Goal: Information Seeking & Learning: Learn about a topic

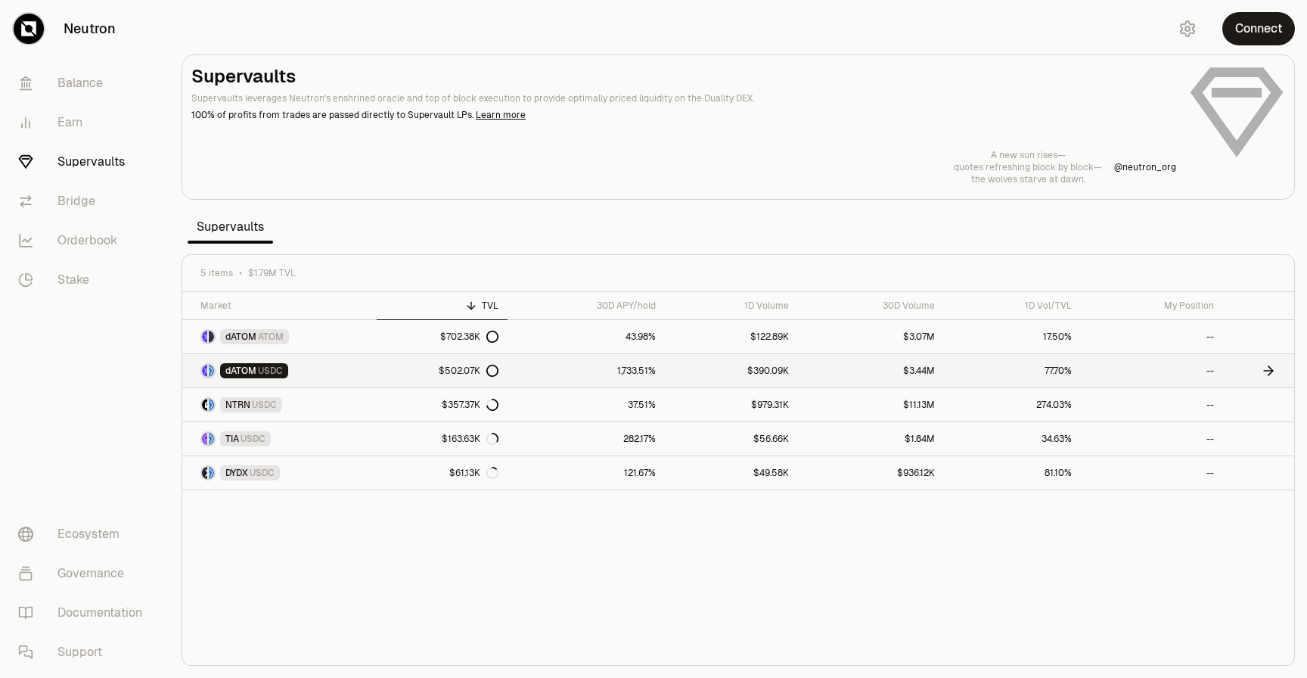
click at [645, 371] on link "1,733.51%" at bounding box center [586, 370] width 157 height 33
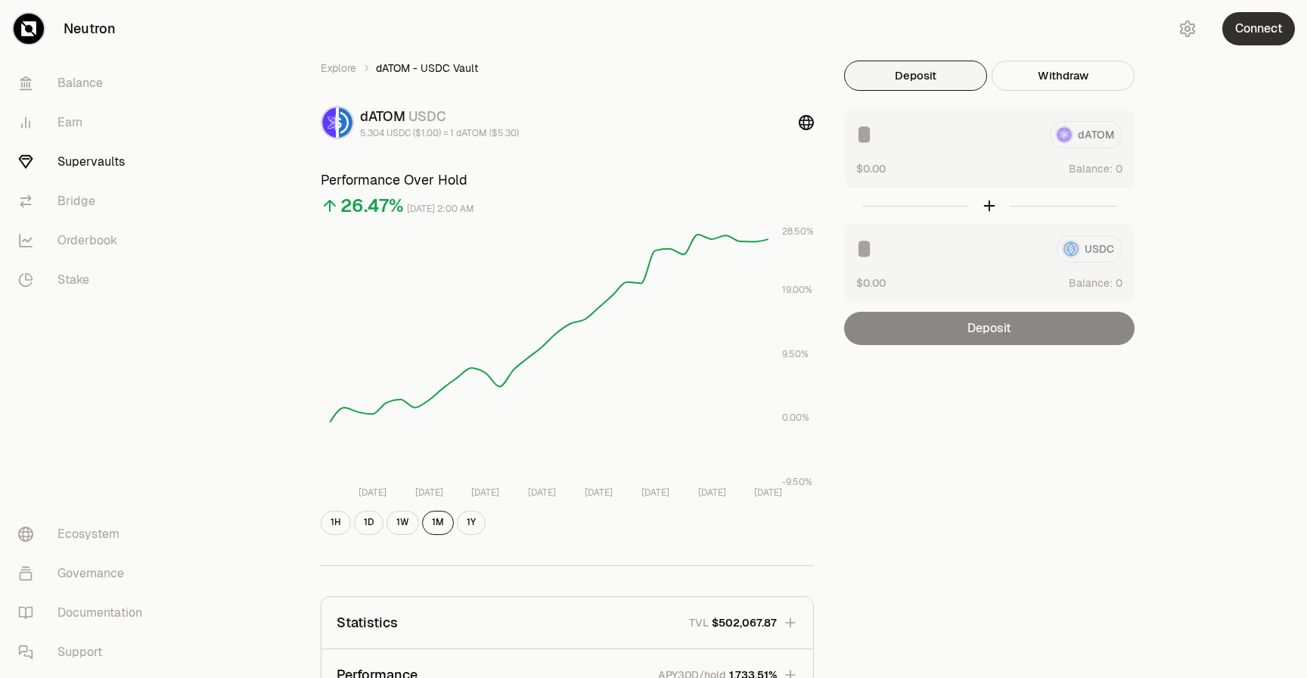
click at [1020, 40] on button "Connect" at bounding box center [1259, 28] width 73 height 33
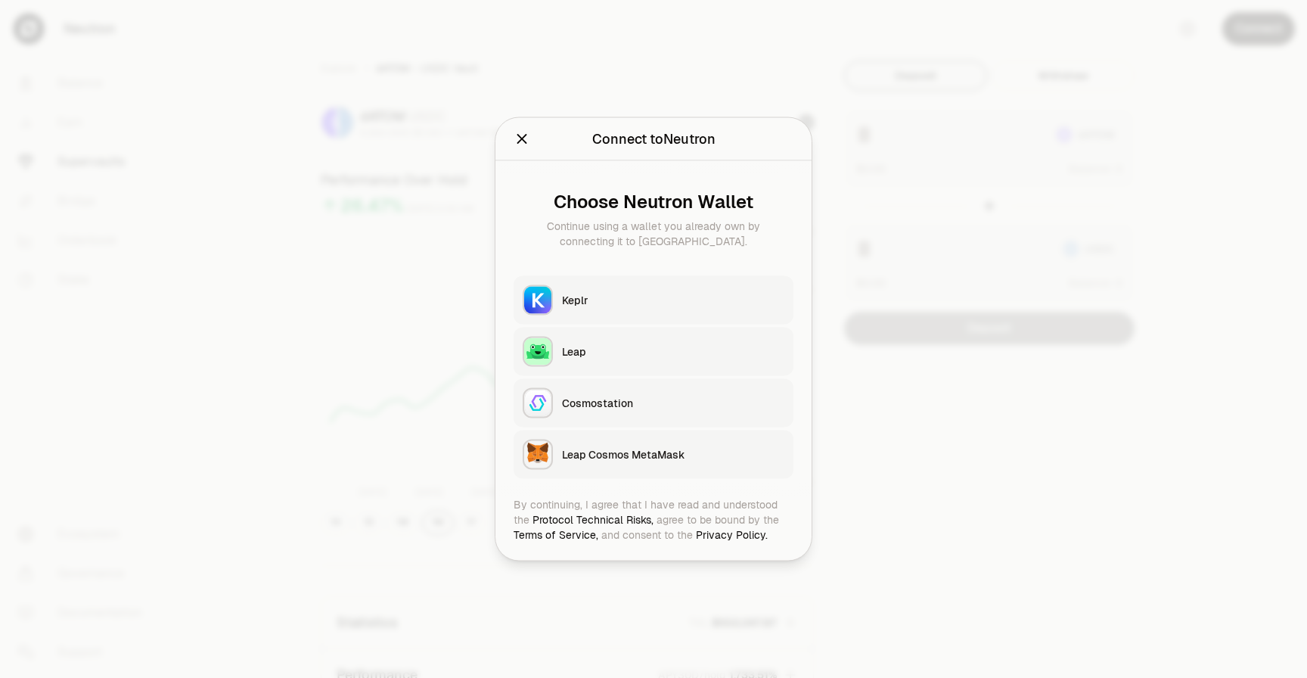
click at [744, 307] on button "Keplr" at bounding box center [654, 300] width 280 height 48
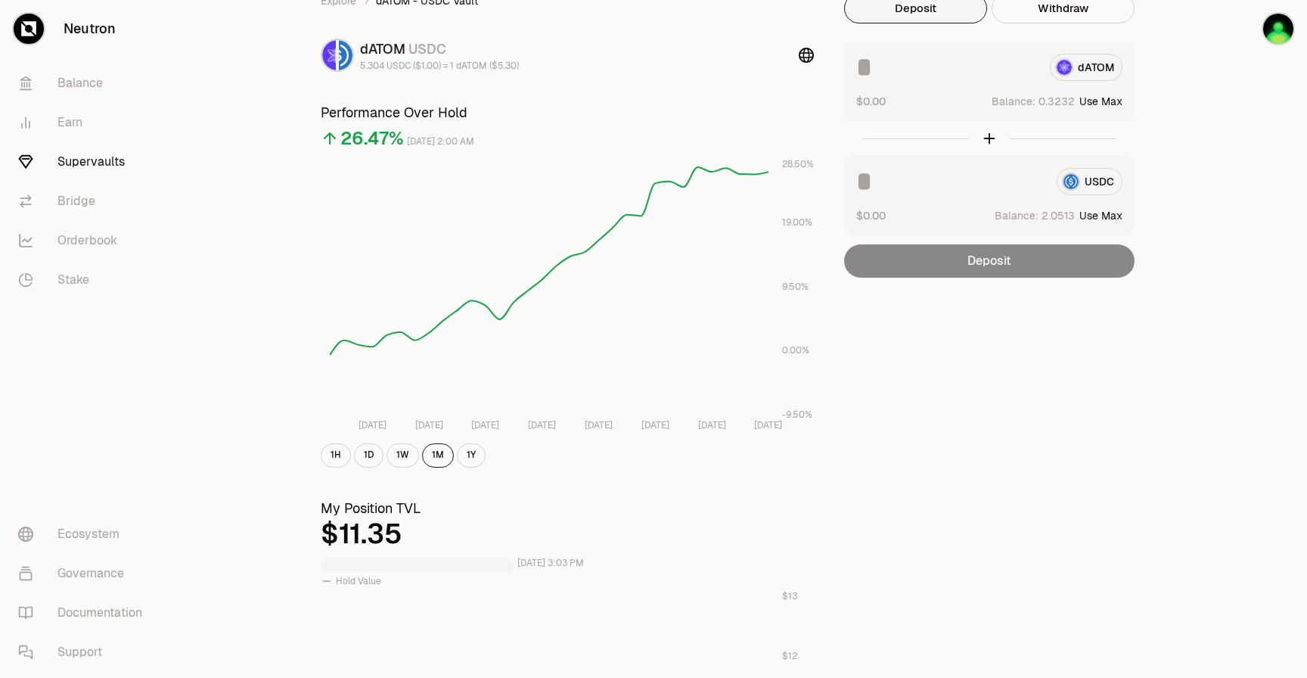
scroll to position [73, 0]
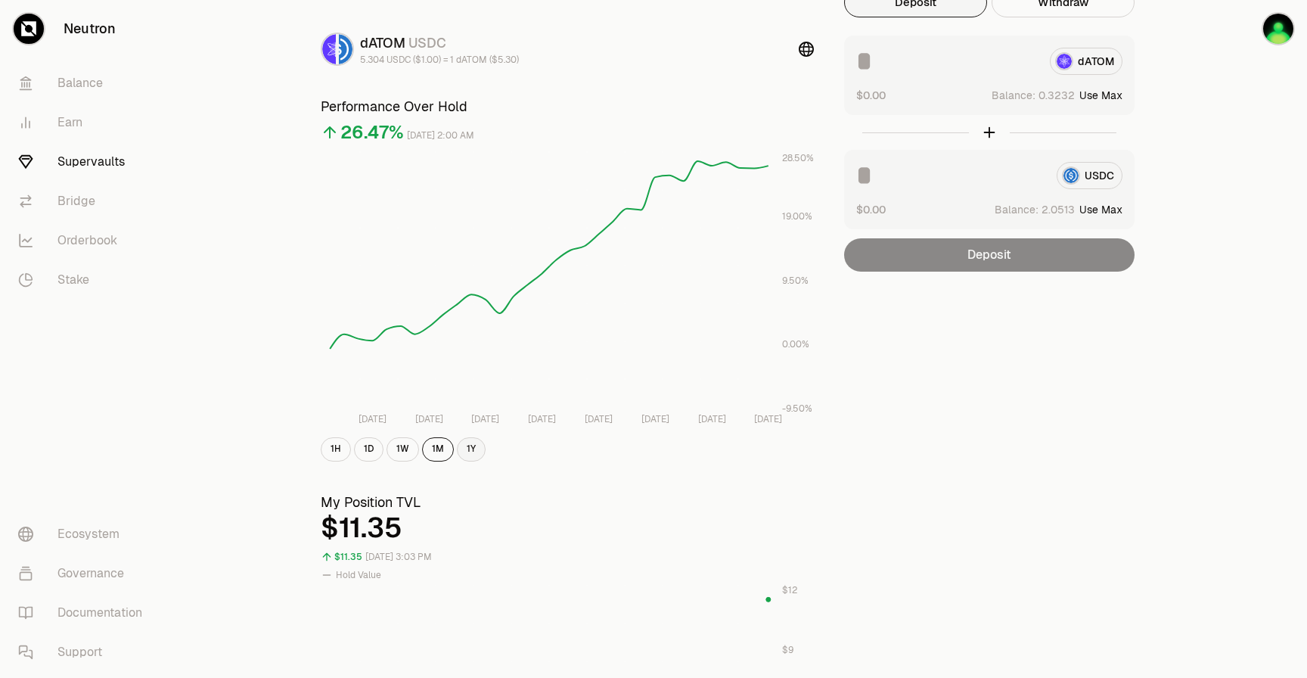
click at [468, 453] on button "1Y" at bounding box center [471, 449] width 29 height 24
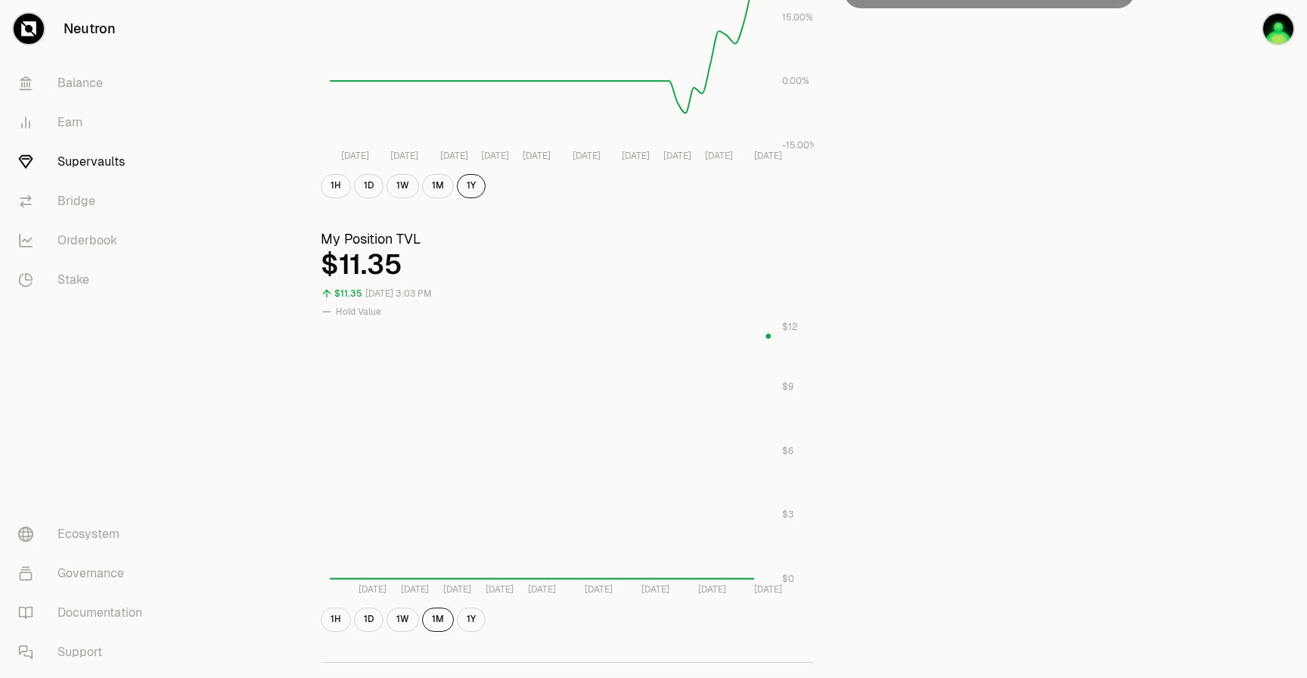
scroll to position [353, 0]
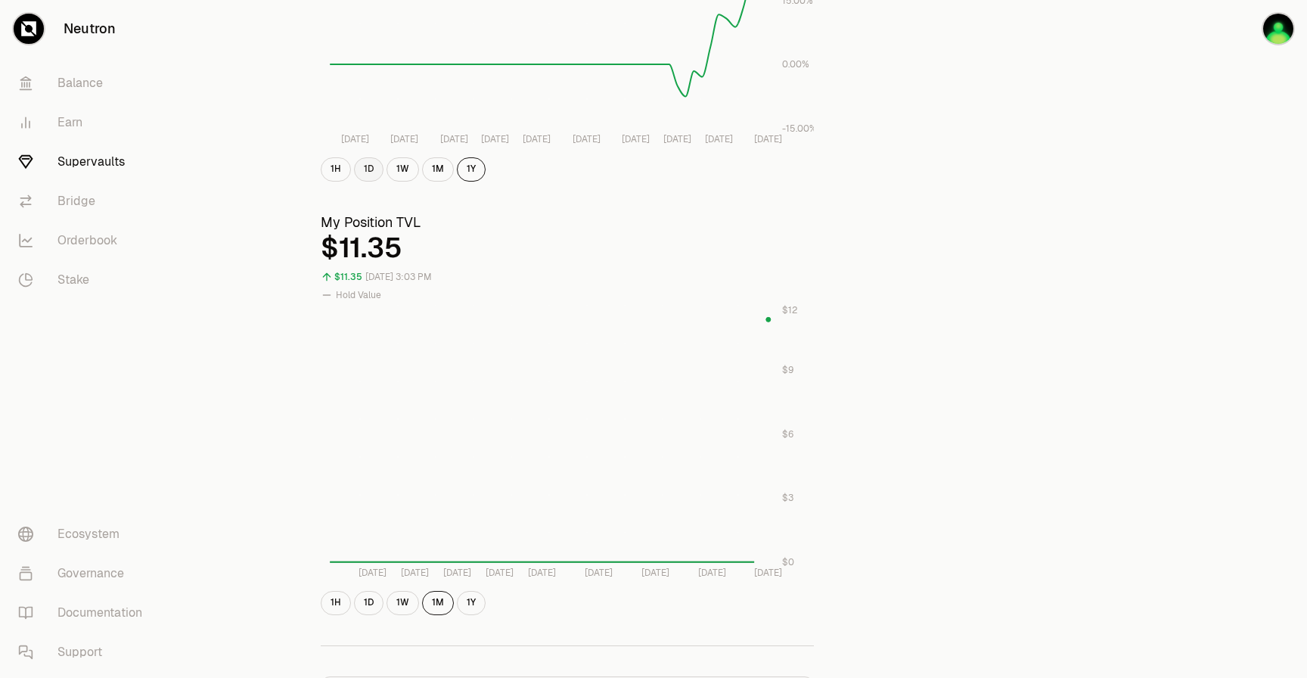
click at [355, 173] on button "1D" at bounding box center [369, 169] width 30 height 24
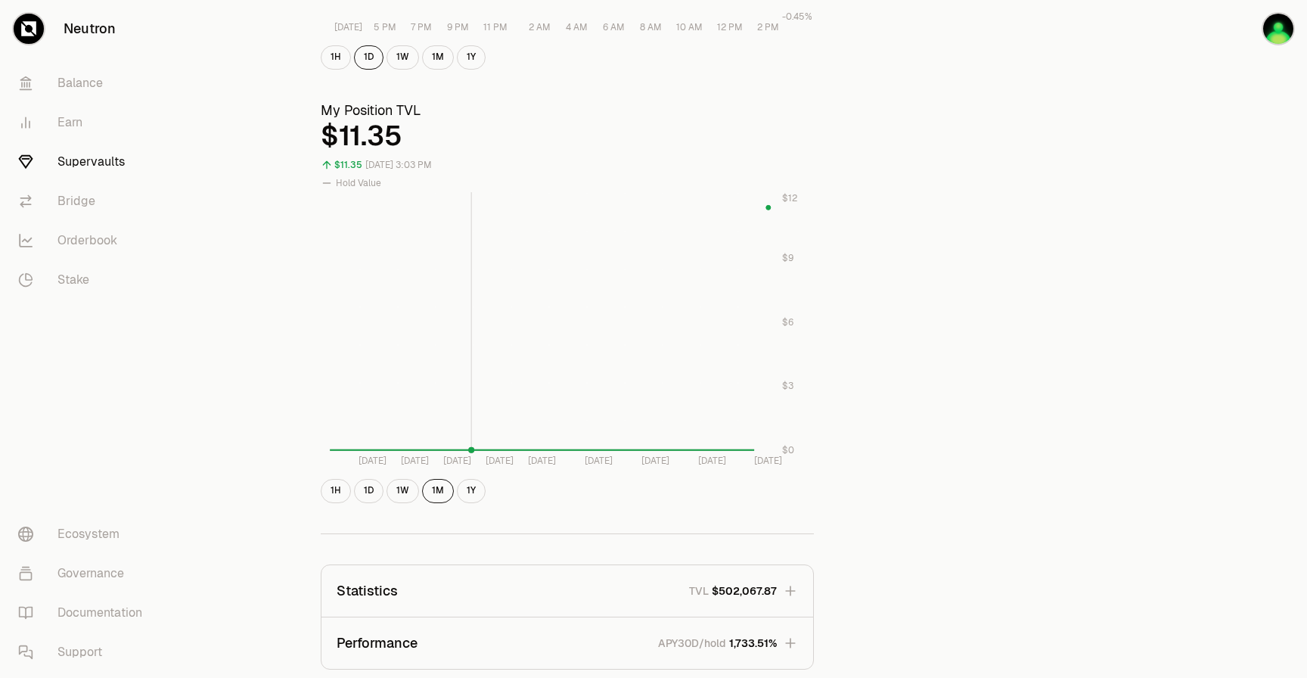
scroll to position [483, 0]
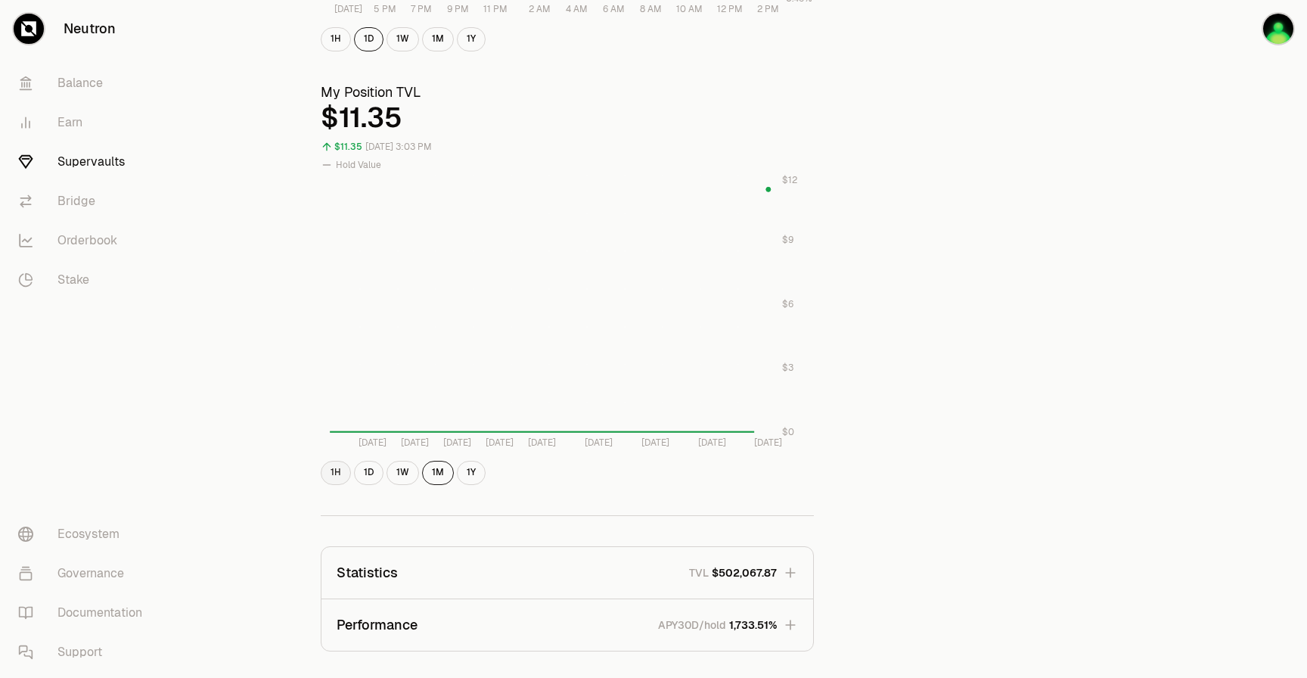
click at [337, 475] on button "1H" at bounding box center [336, 473] width 30 height 24
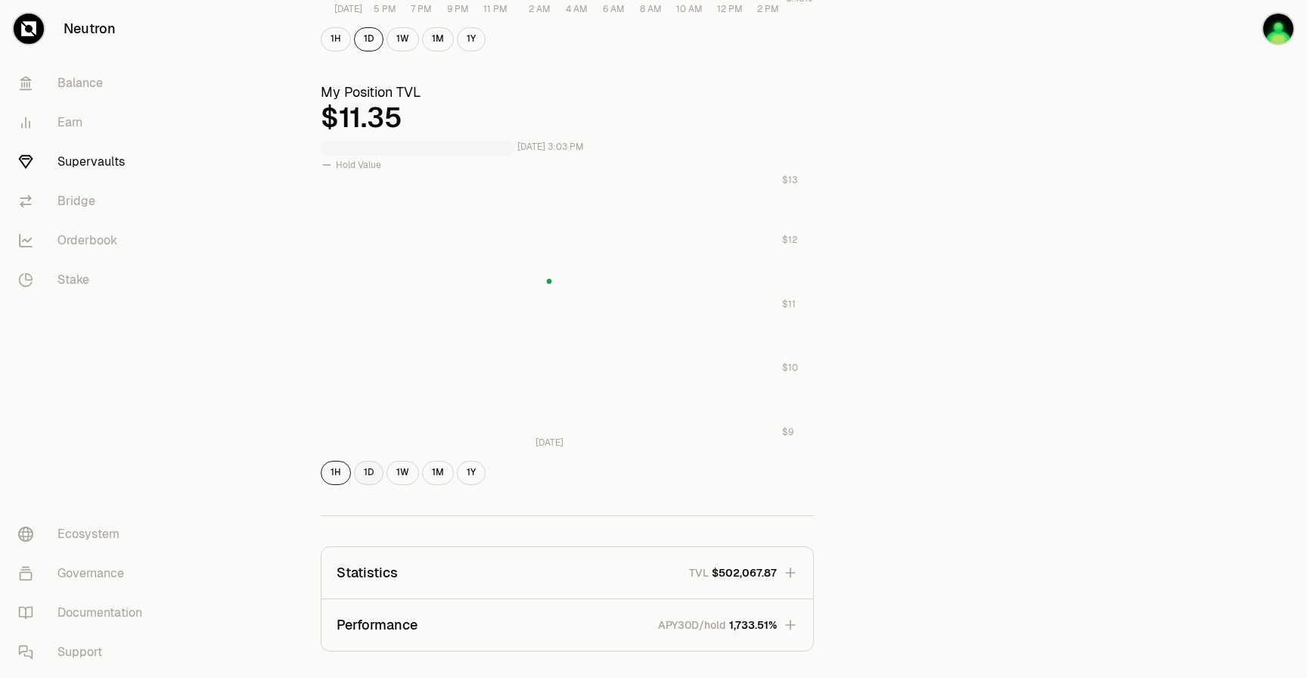
click at [354, 475] on button "1D" at bounding box center [369, 473] width 30 height 24
click at [387, 475] on button "1W" at bounding box center [403, 473] width 33 height 24
click at [427, 475] on button "1M" at bounding box center [438, 473] width 32 height 24
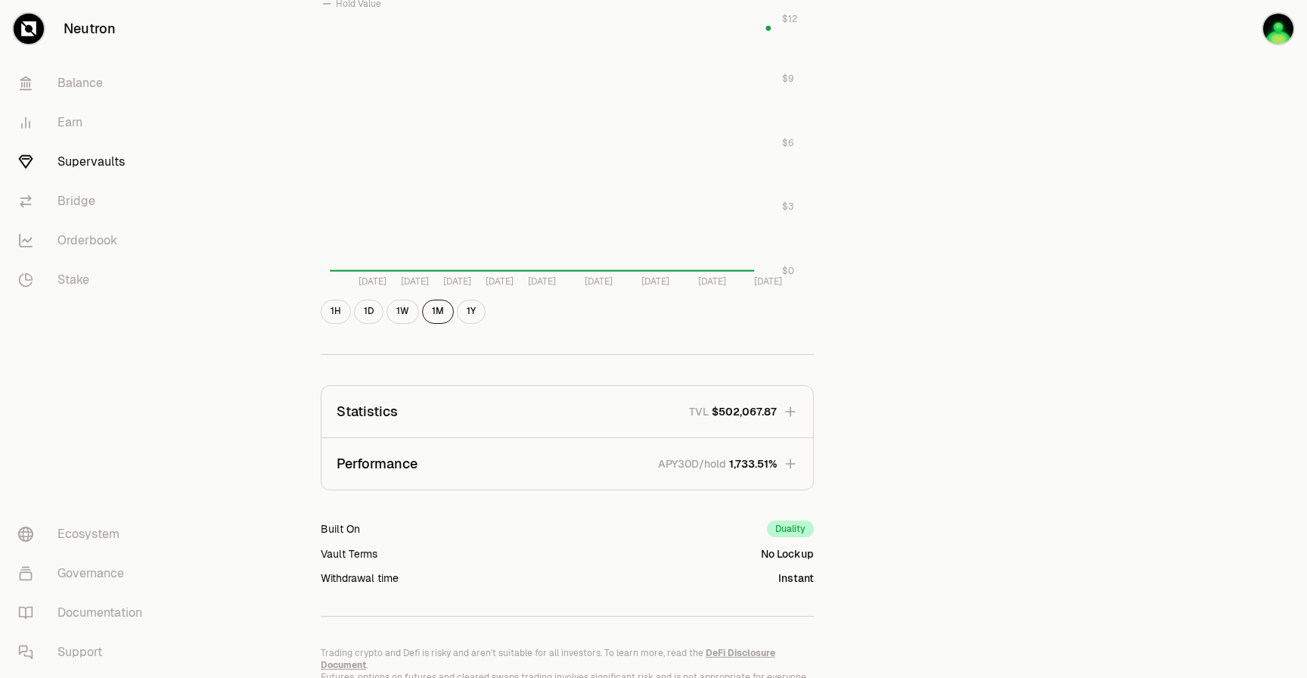
scroll to position [658, 0]
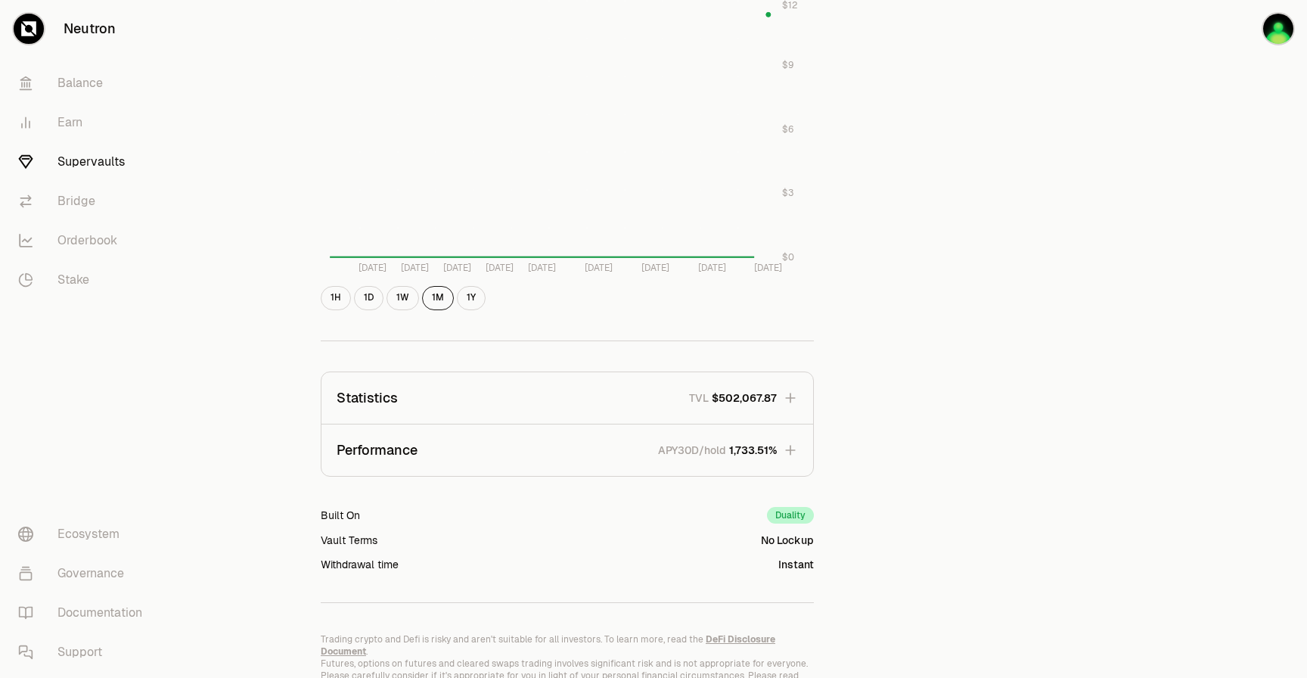
click at [753, 446] on span "1,733.51%" at bounding box center [753, 450] width 48 height 15
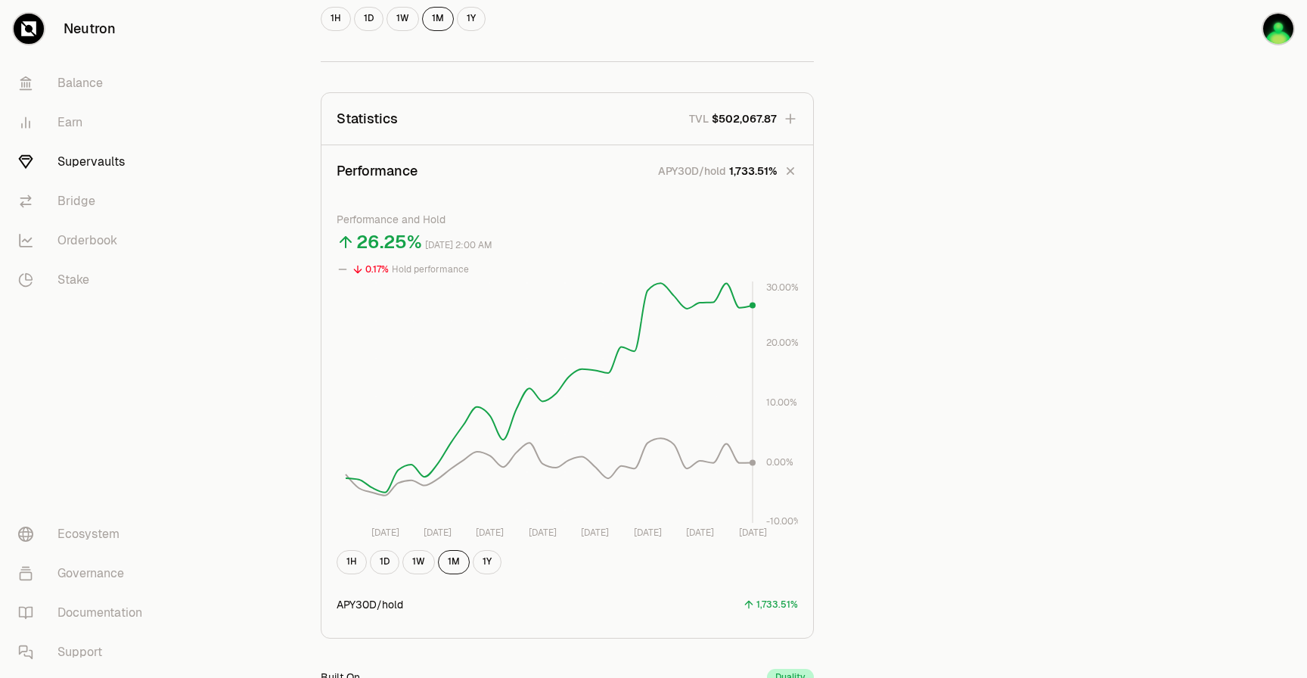
scroll to position [939, 0]
click at [483, 561] on button "1Y" at bounding box center [487, 561] width 29 height 24
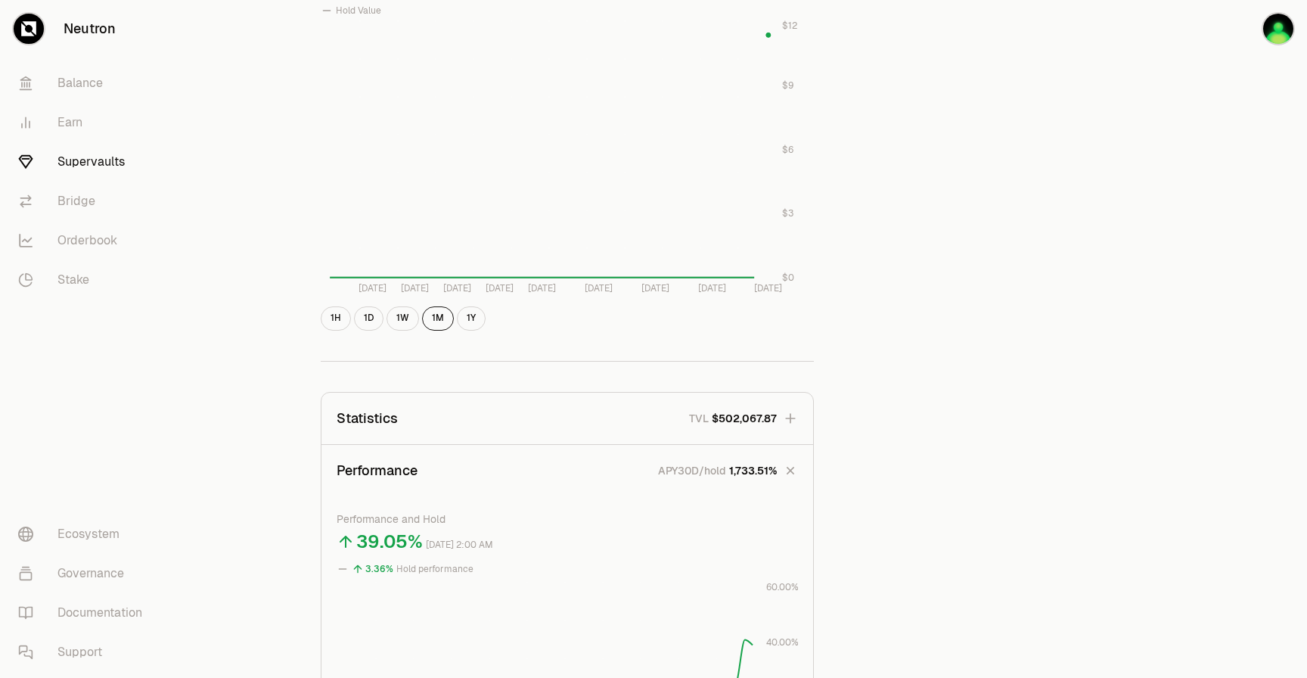
scroll to position [427, 0]
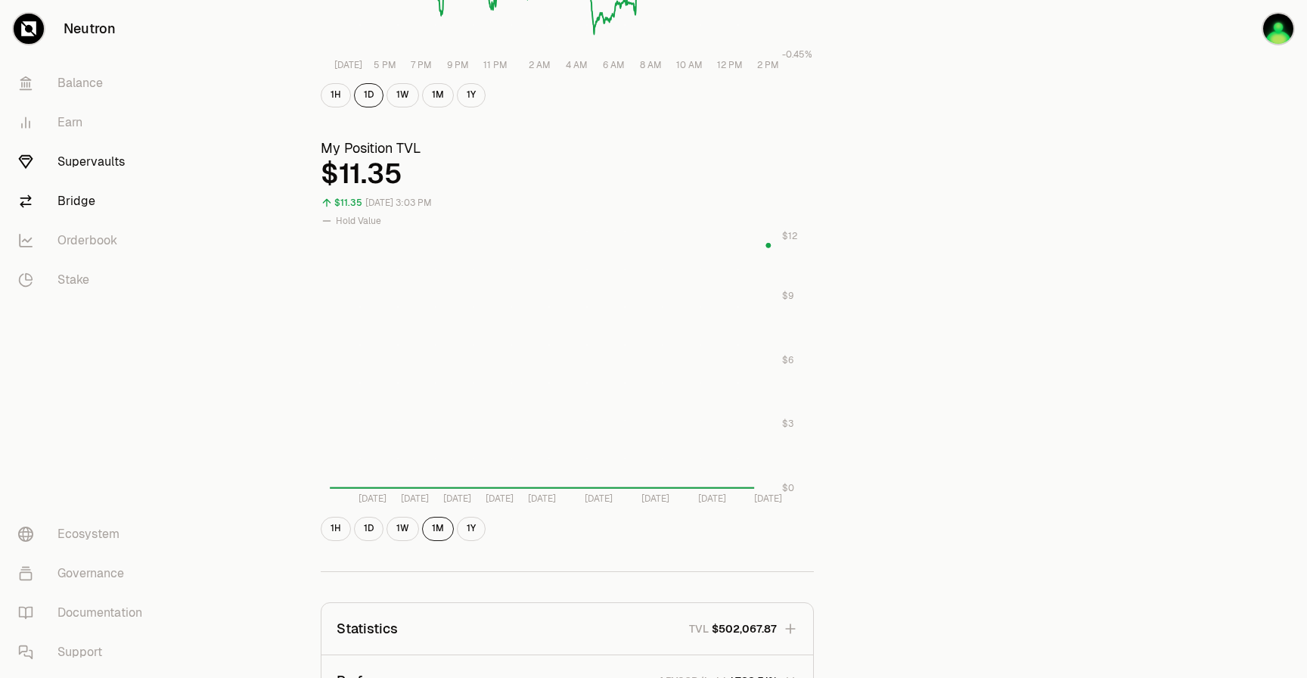
click at [112, 209] on link "Bridge" at bounding box center [84, 201] width 157 height 39
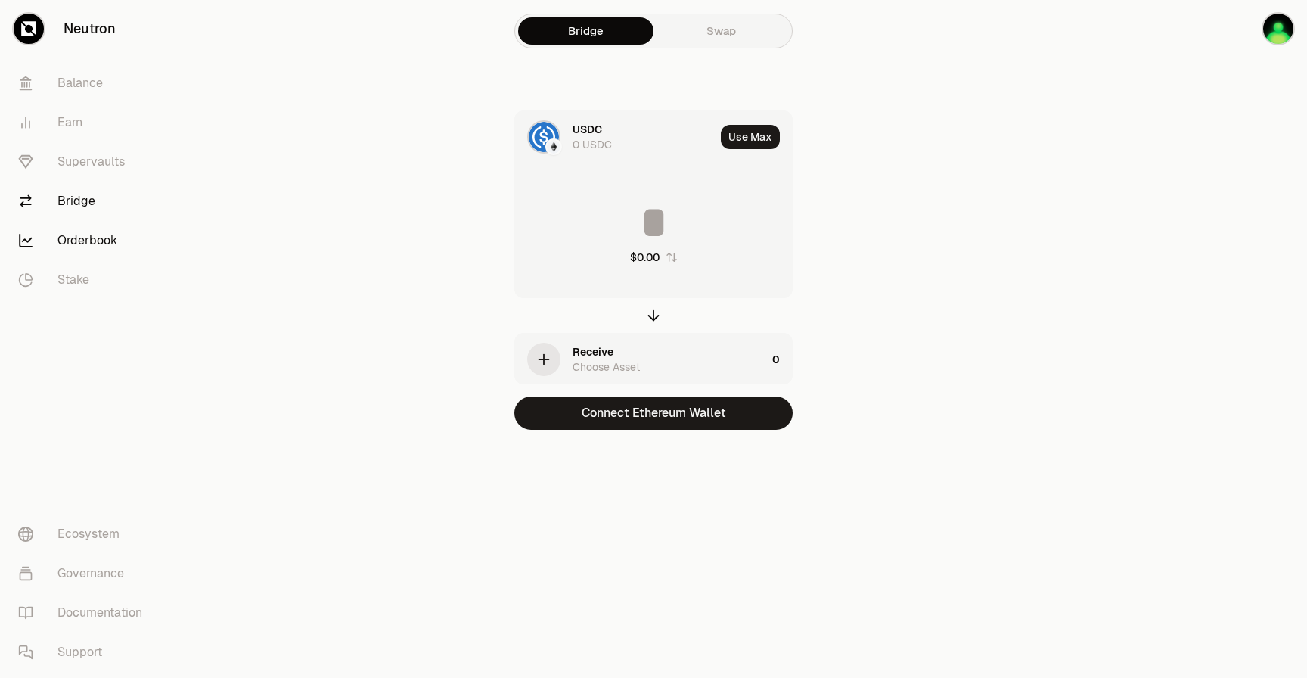
click at [117, 237] on link "Orderbook" at bounding box center [84, 240] width 157 height 39
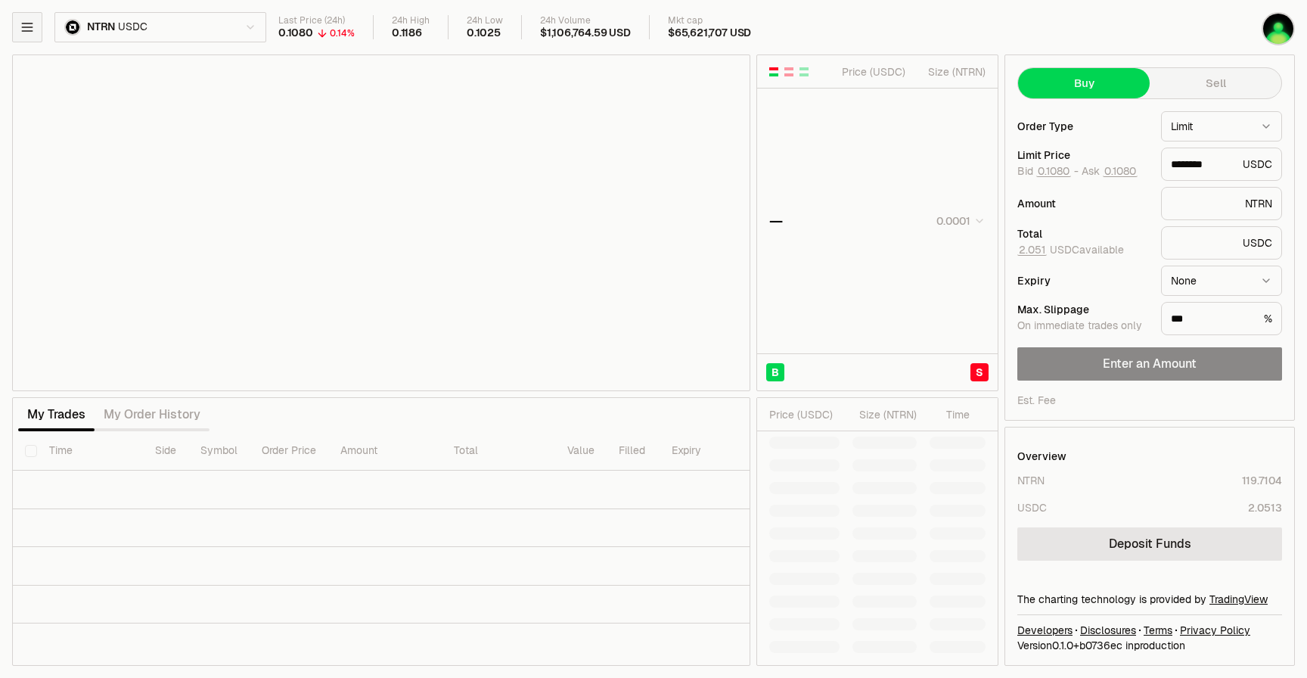
click at [20, 29] on icon "button" at bounding box center [27, 27] width 15 height 15
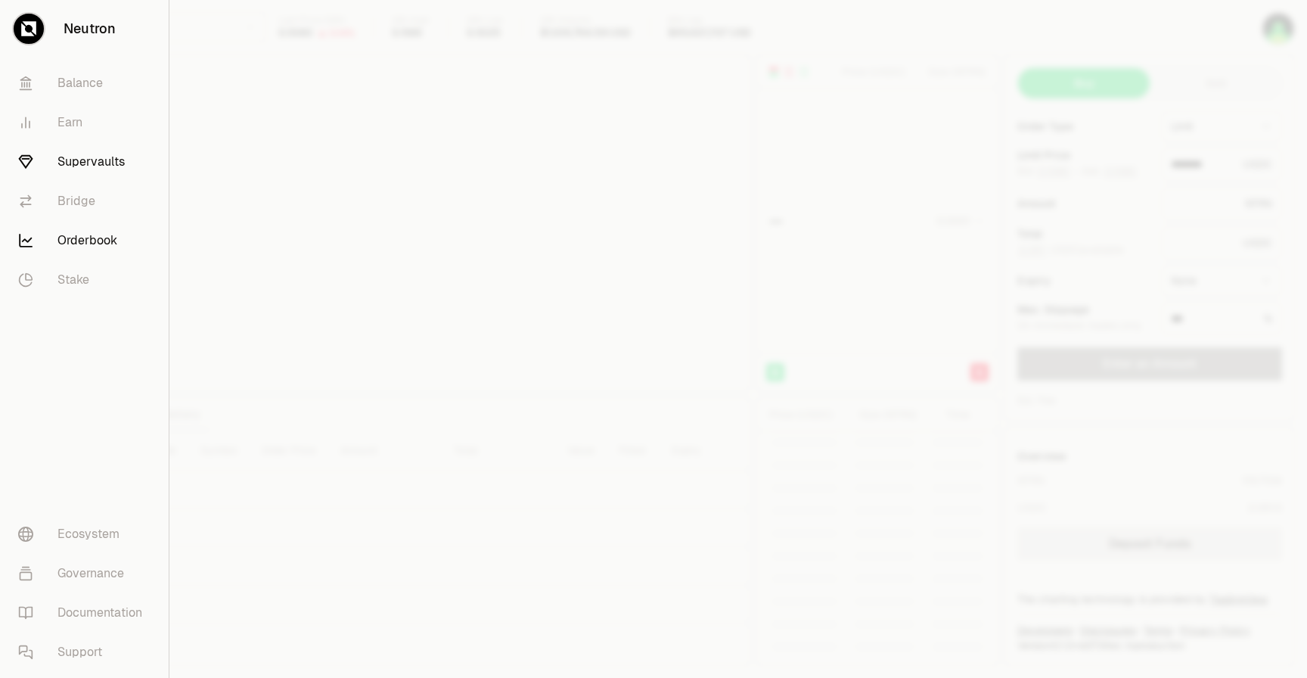
type input "********"
click at [64, 161] on link "Supervaults" at bounding box center [84, 161] width 157 height 39
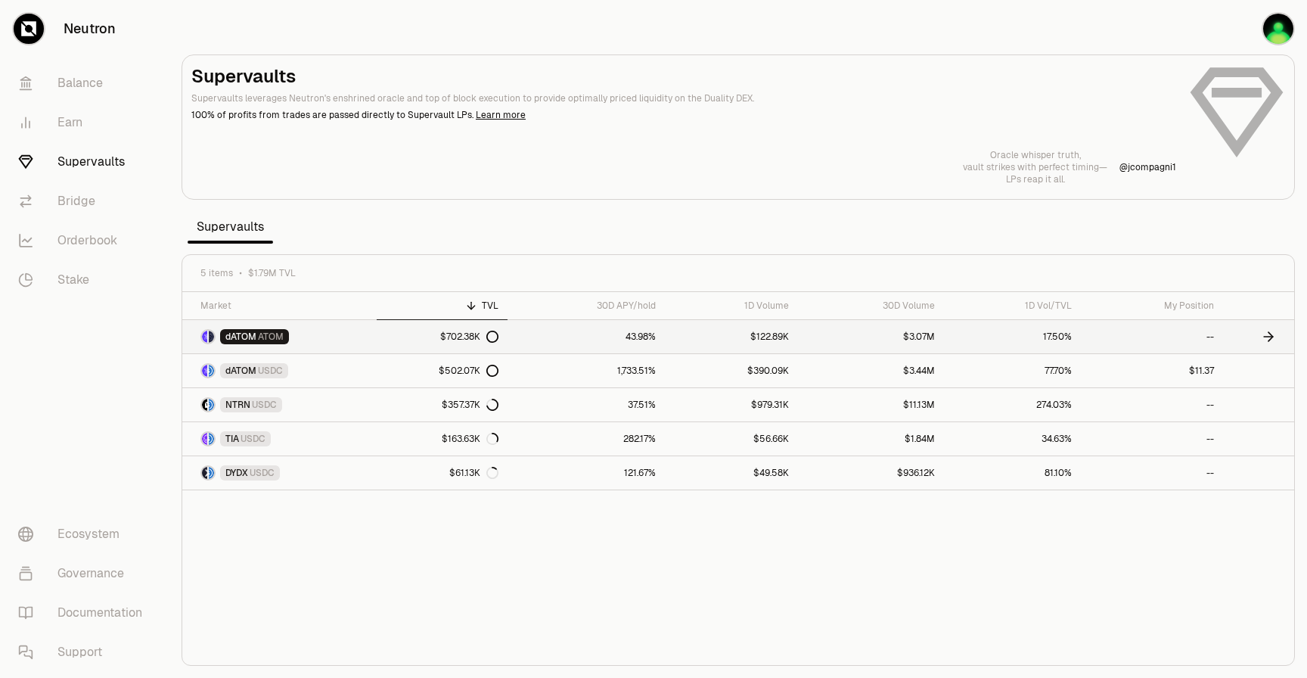
click at [626, 338] on link "43.98%" at bounding box center [586, 336] width 157 height 33
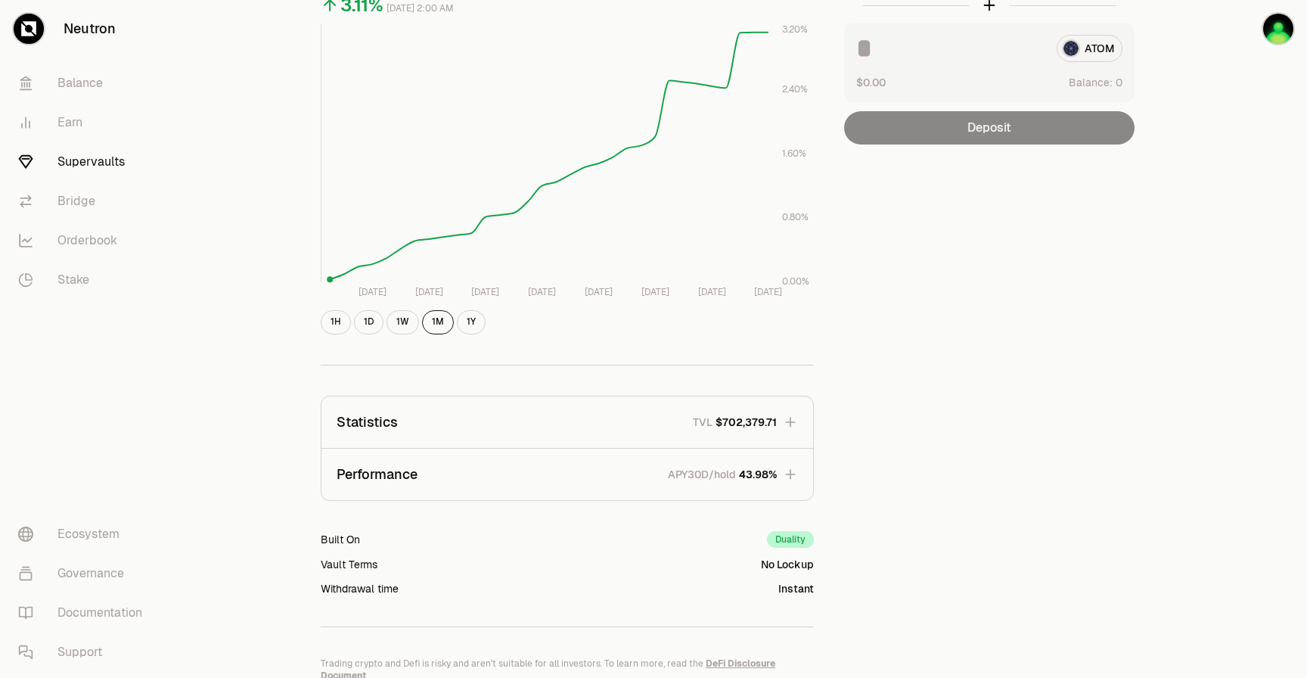
scroll to position [289, 0]
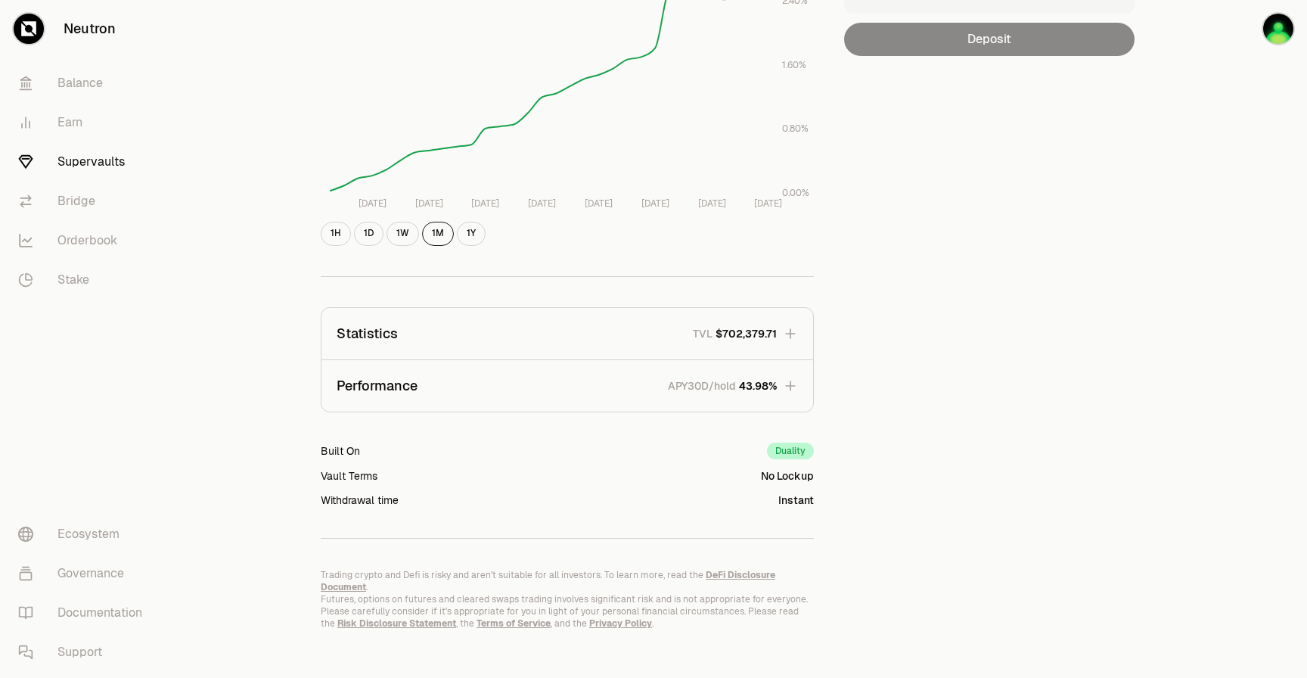
click at [778, 336] on button "Statistics TVL $702,379.71" at bounding box center [568, 333] width 492 height 51
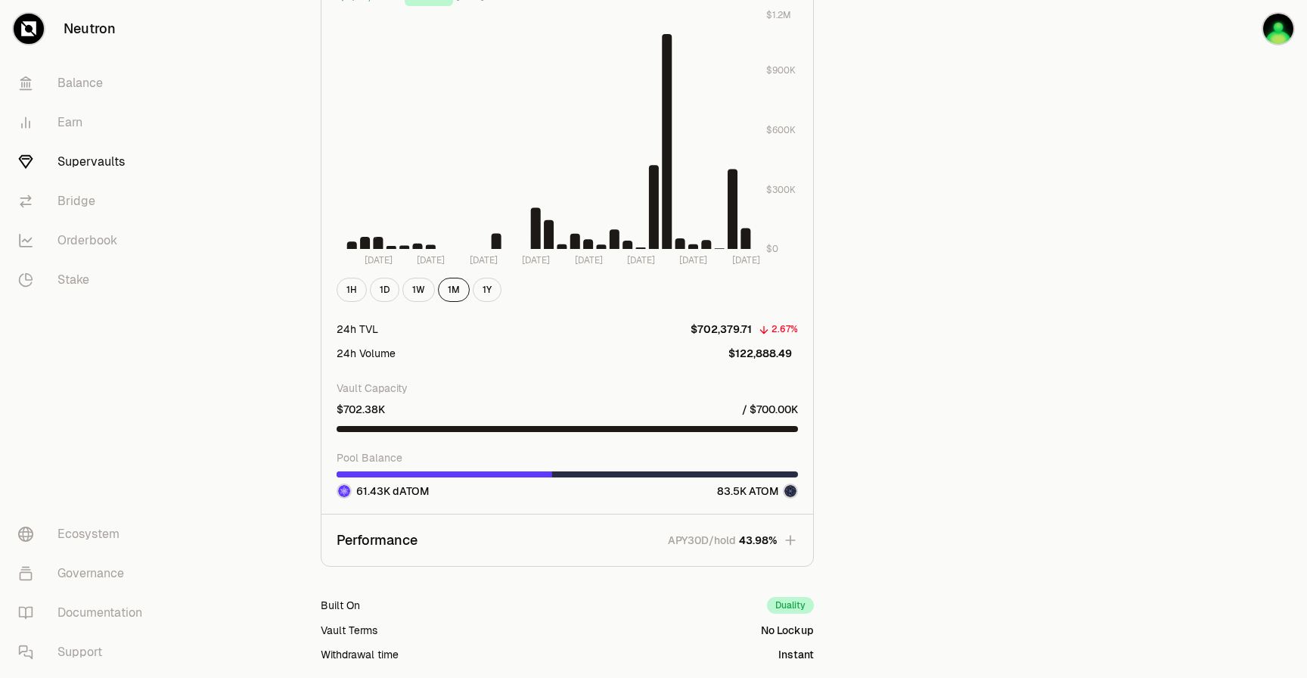
scroll to position [1265, 0]
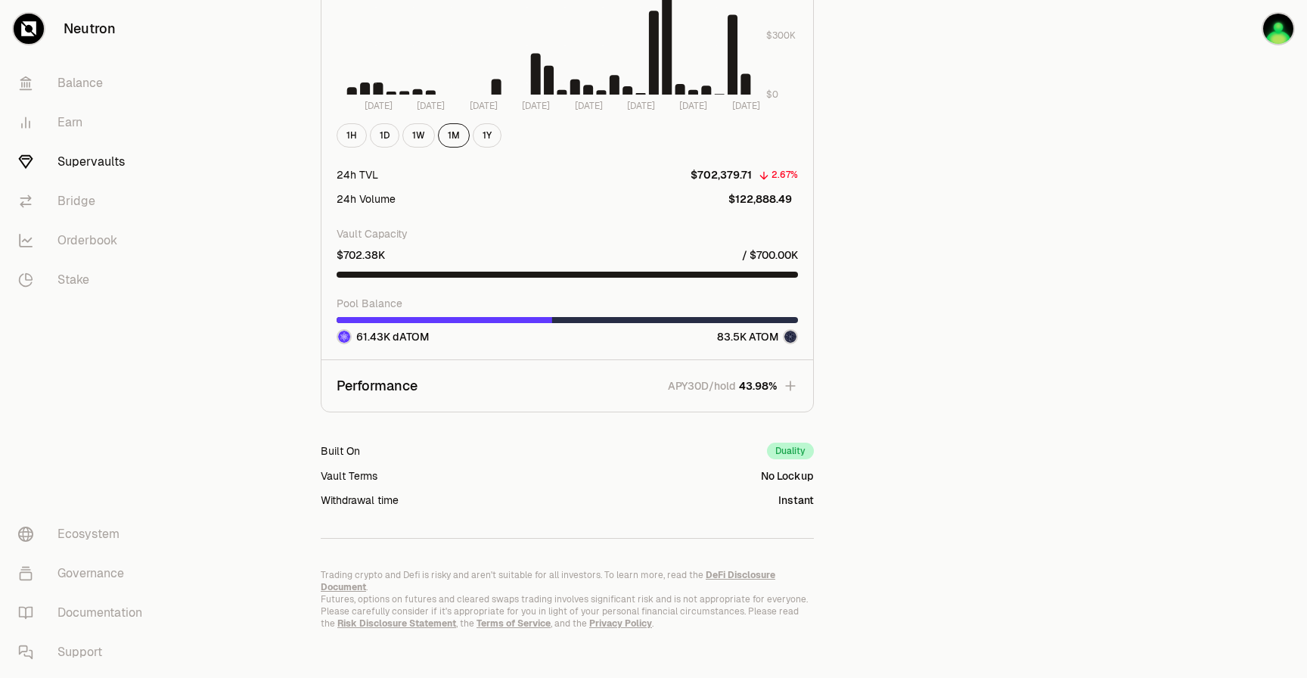
click at [764, 387] on span "43.98%" at bounding box center [758, 385] width 38 height 15
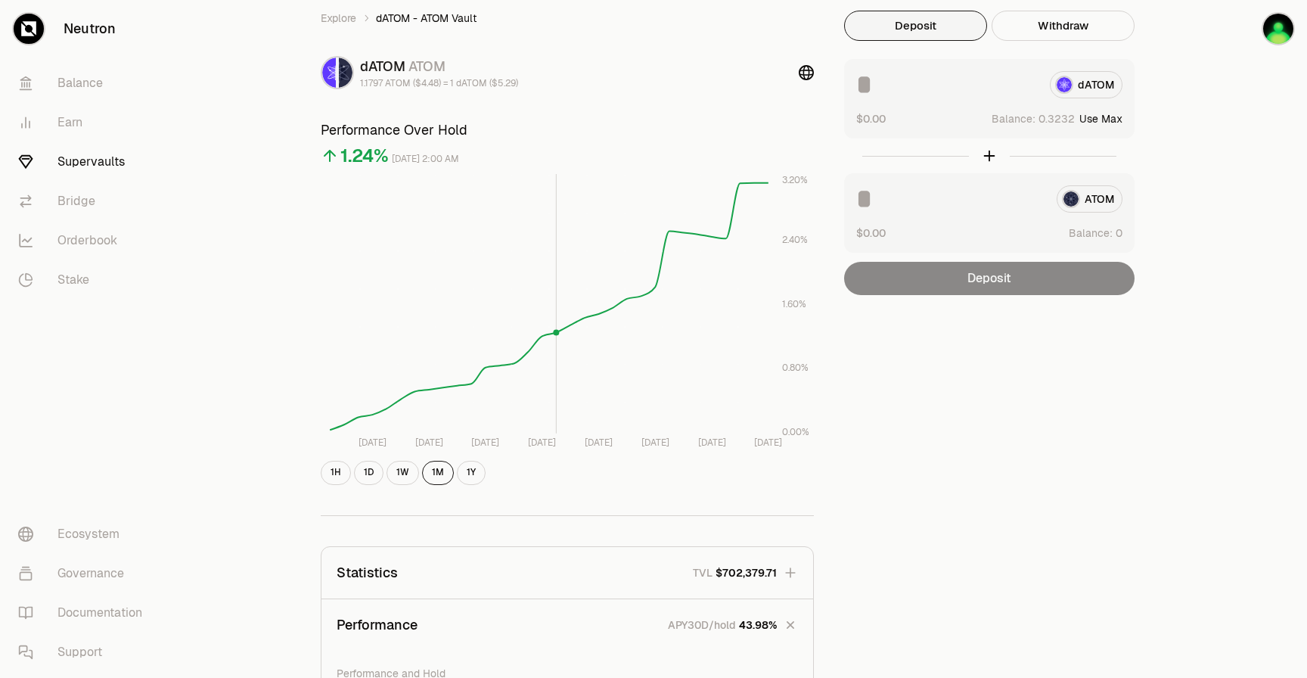
scroll to position [0, 0]
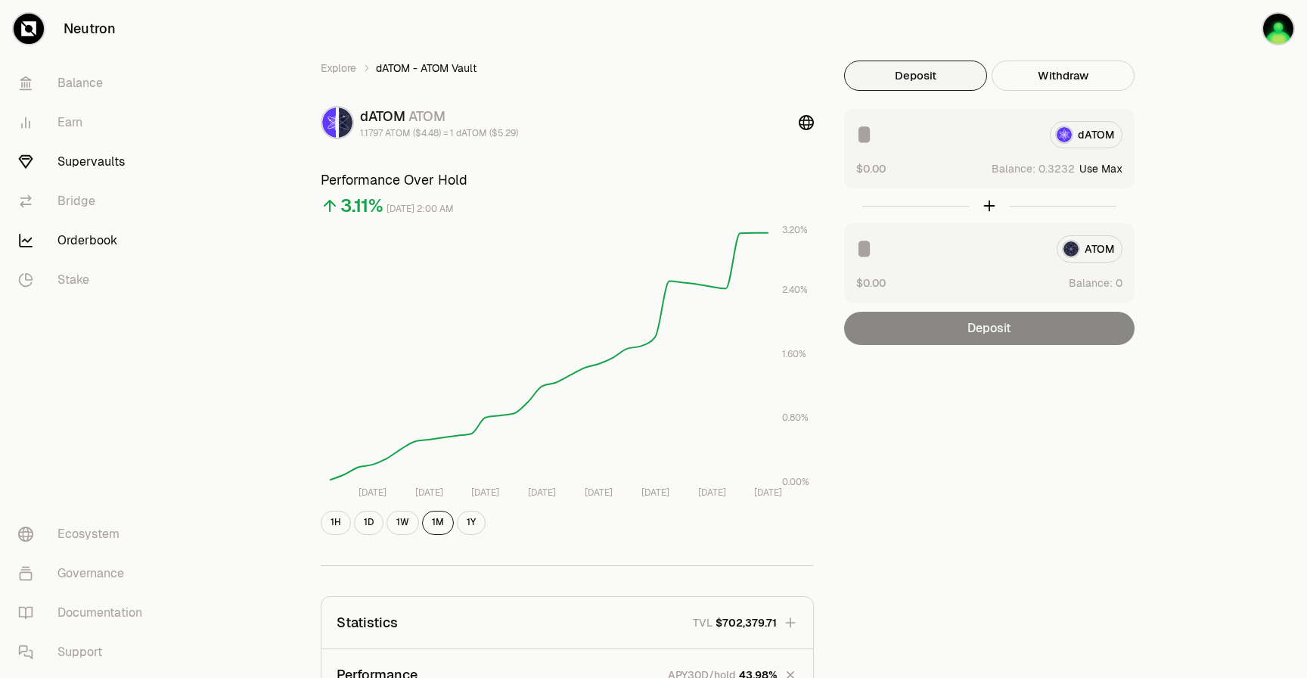
click at [92, 237] on link "Orderbook" at bounding box center [84, 240] width 157 height 39
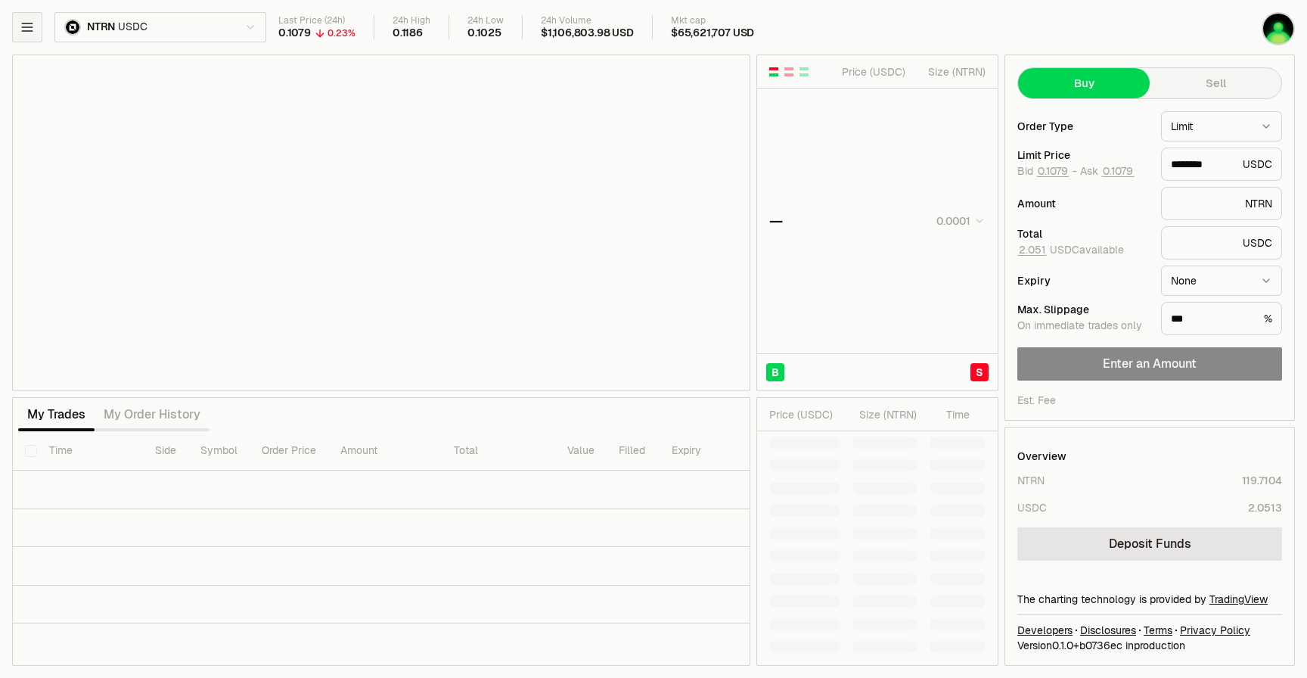
click at [36, 33] on button "button" at bounding box center [27, 27] width 30 height 30
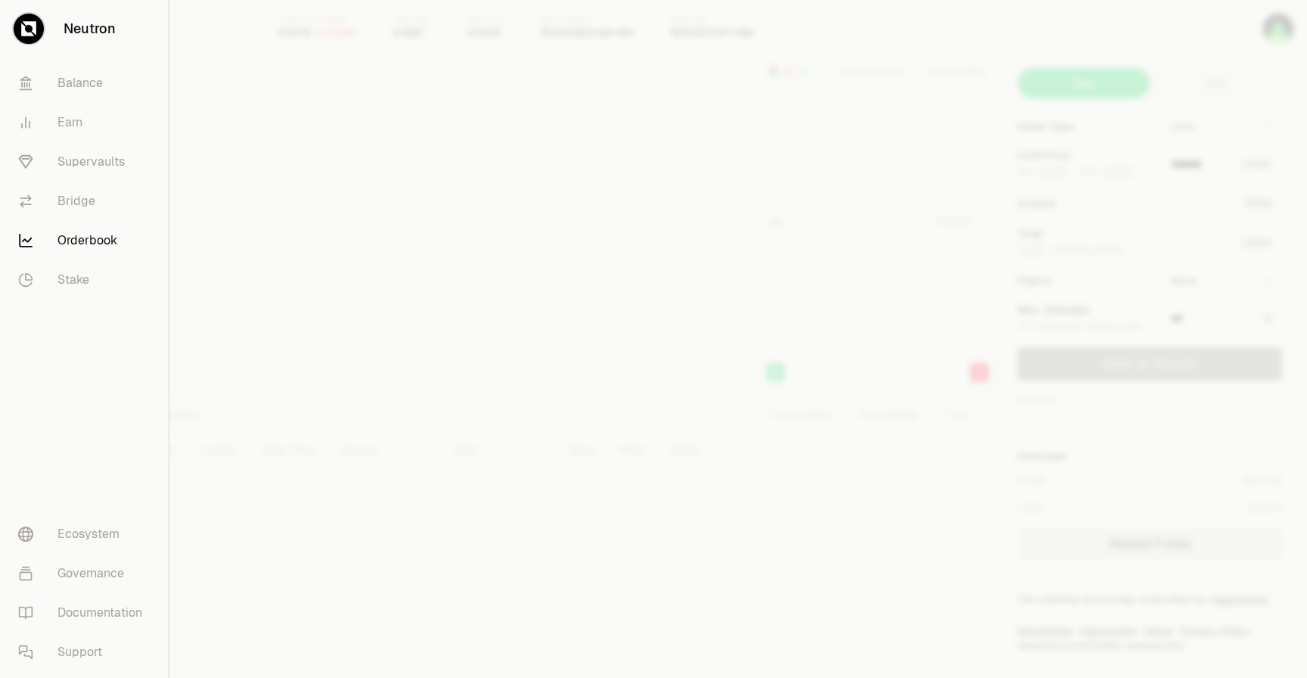
type input "********"
click at [89, 166] on link "Supervaults" at bounding box center [84, 161] width 157 height 39
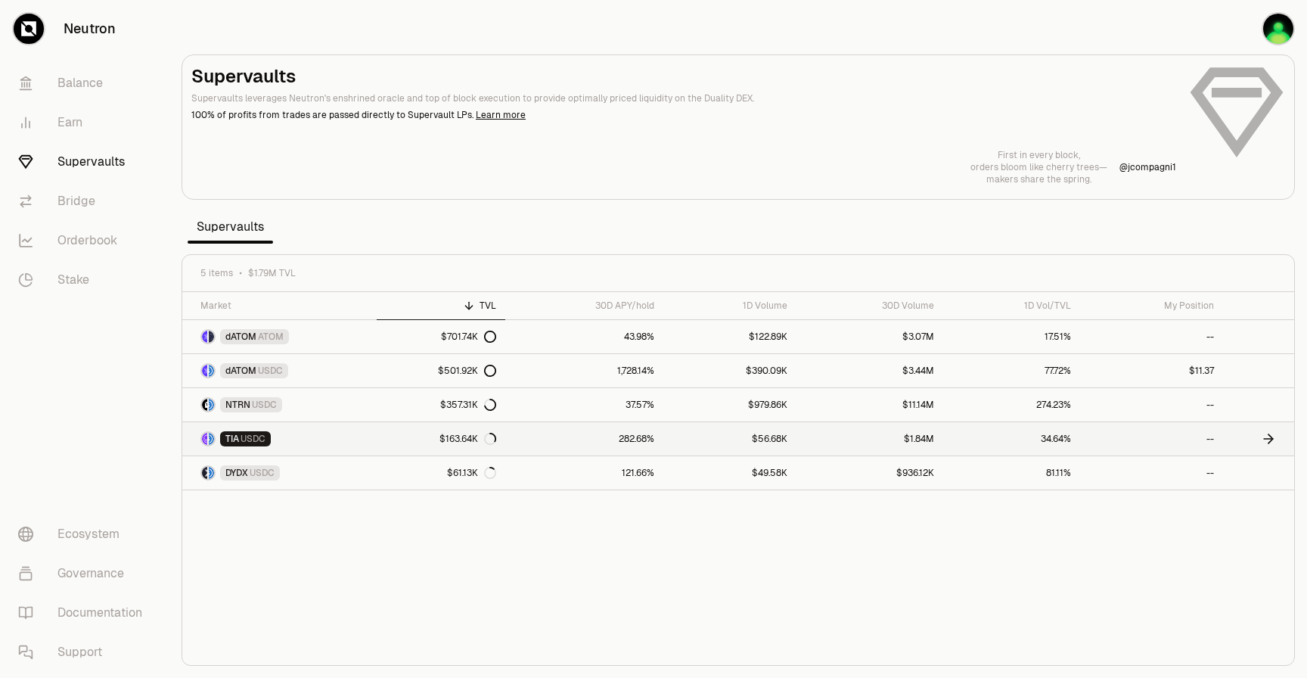
click at [468, 438] on div "$163.64K" at bounding box center [468, 439] width 57 height 12
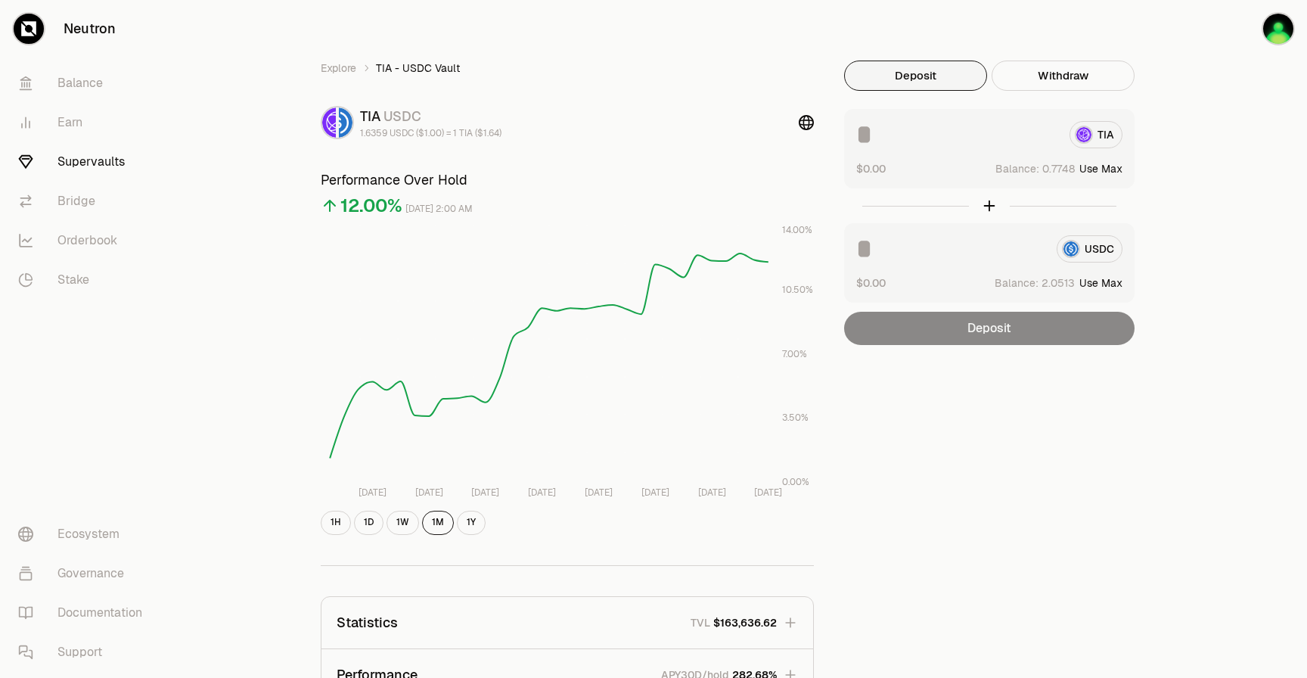
click at [73, 166] on link "Supervaults" at bounding box center [84, 161] width 157 height 39
